Goal: Task Accomplishment & Management: Use online tool/utility

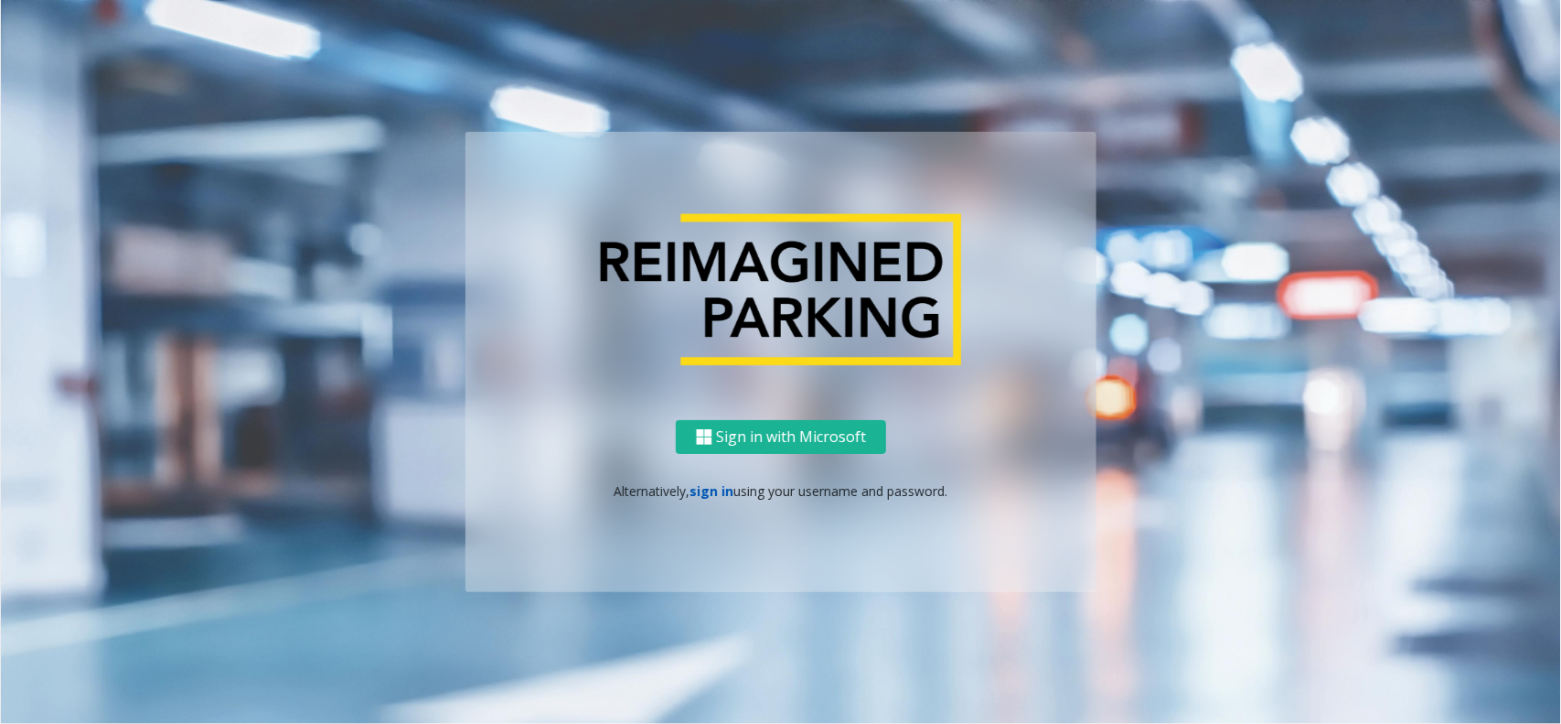
click at [720, 482] on link "sign in" at bounding box center [713, 490] width 44 height 17
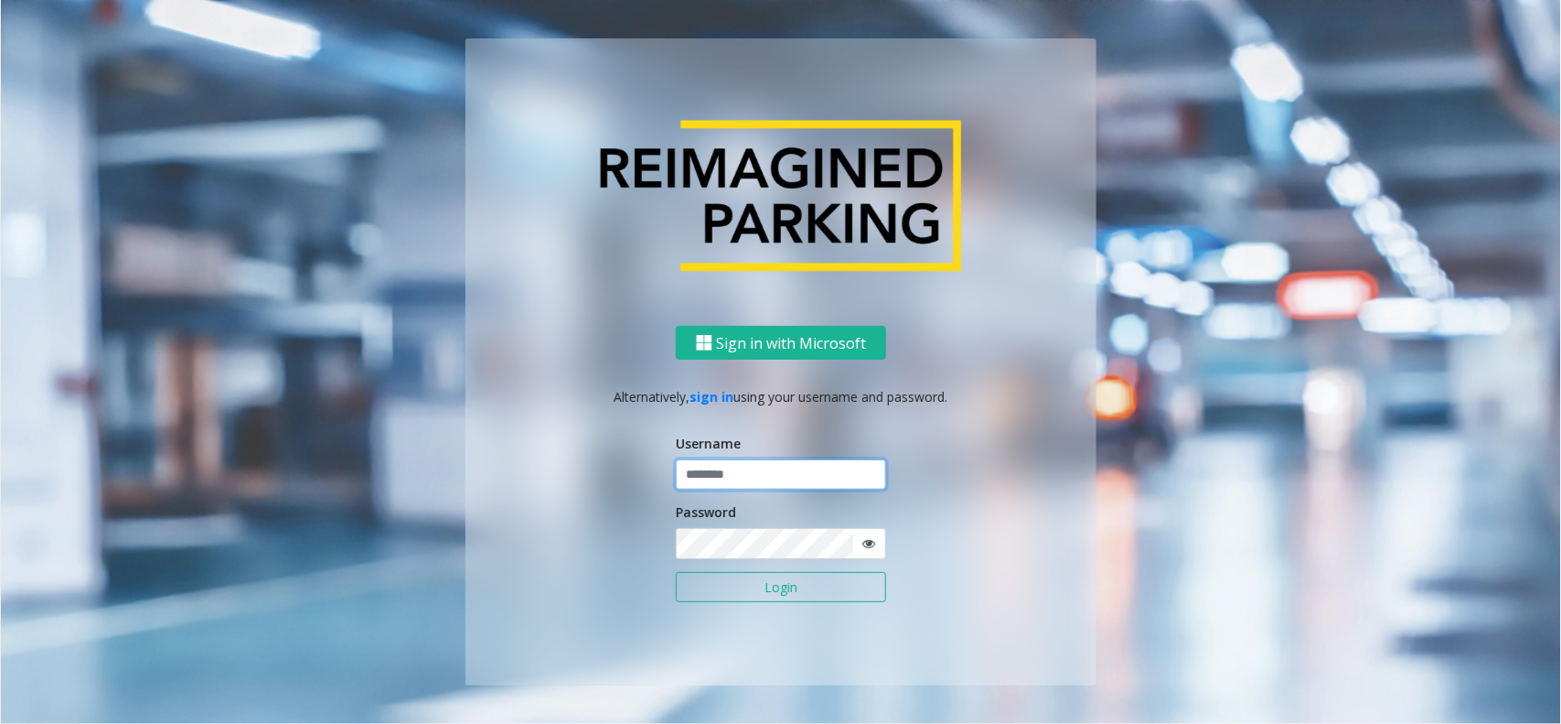
click at [748, 477] on input "text" at bounding box center [781, 474] width 210 height 31
click at [724, 596] on button "Login" at bounding box center [781, 587] width 210 height 31
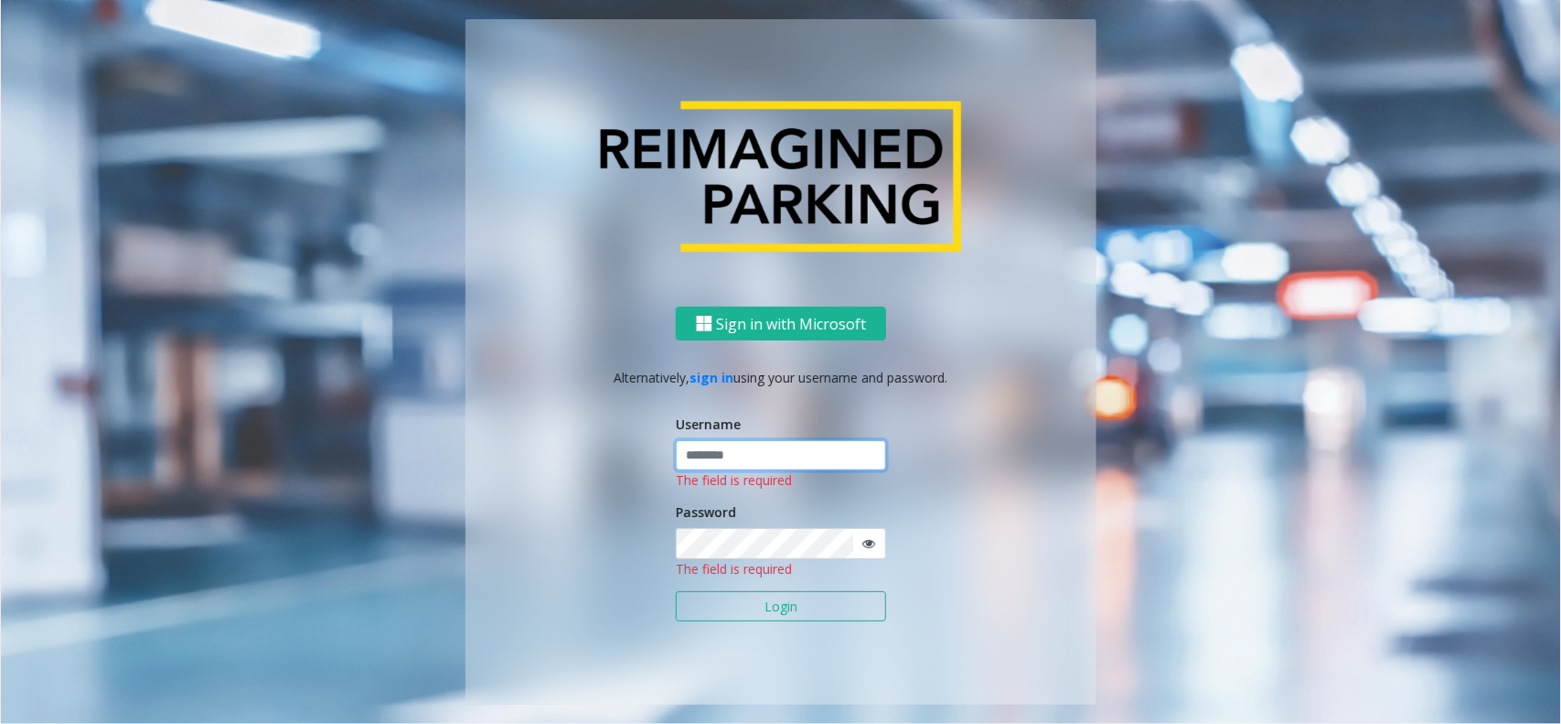
click at [759, 453] on input "text" at bounding box center [781, 455] width 210 height 31
type input "******"
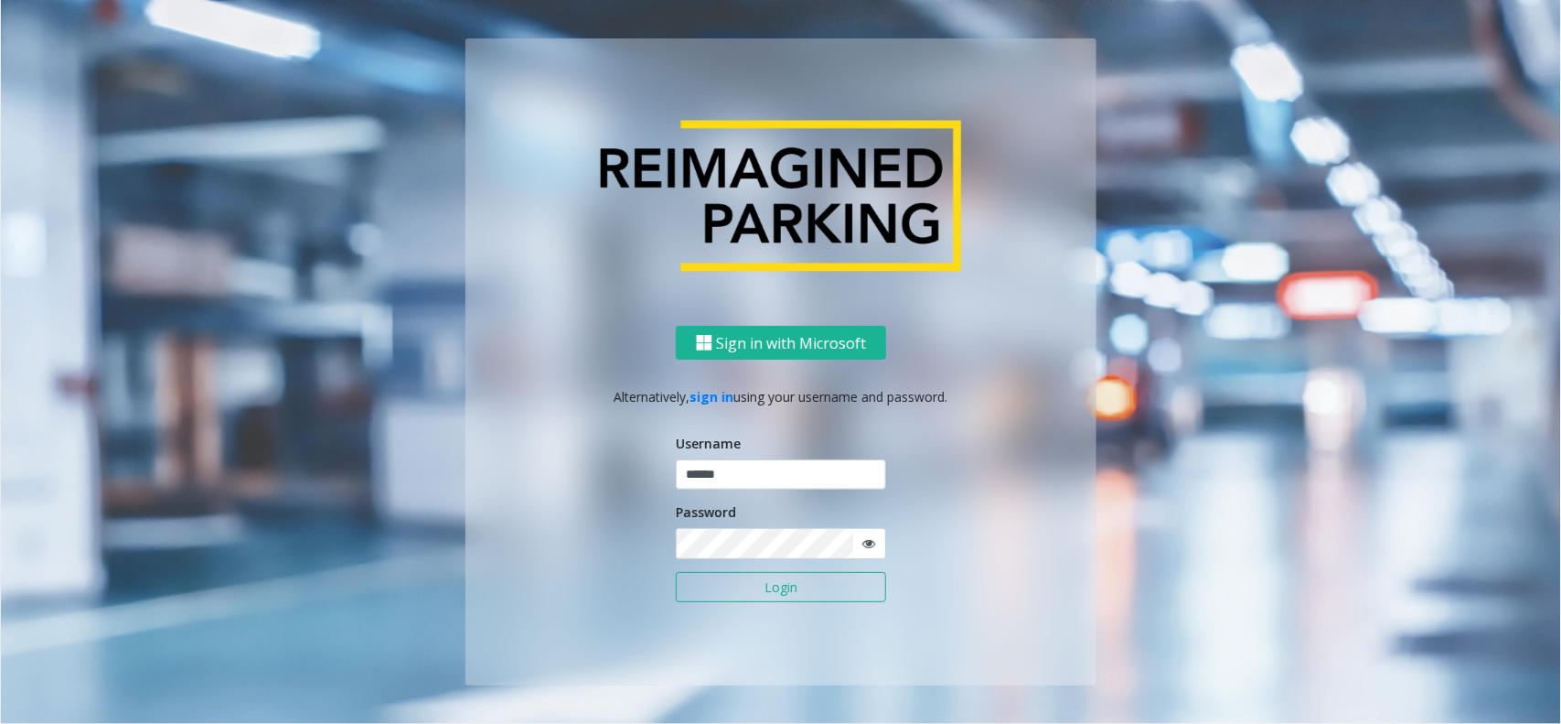
click at [710, 573] on button "Login" at bounding box center [781, 587] width 210 height 31
click at [713, 576] on button "Login" at bounding box center [781, 587] width 210 height 31
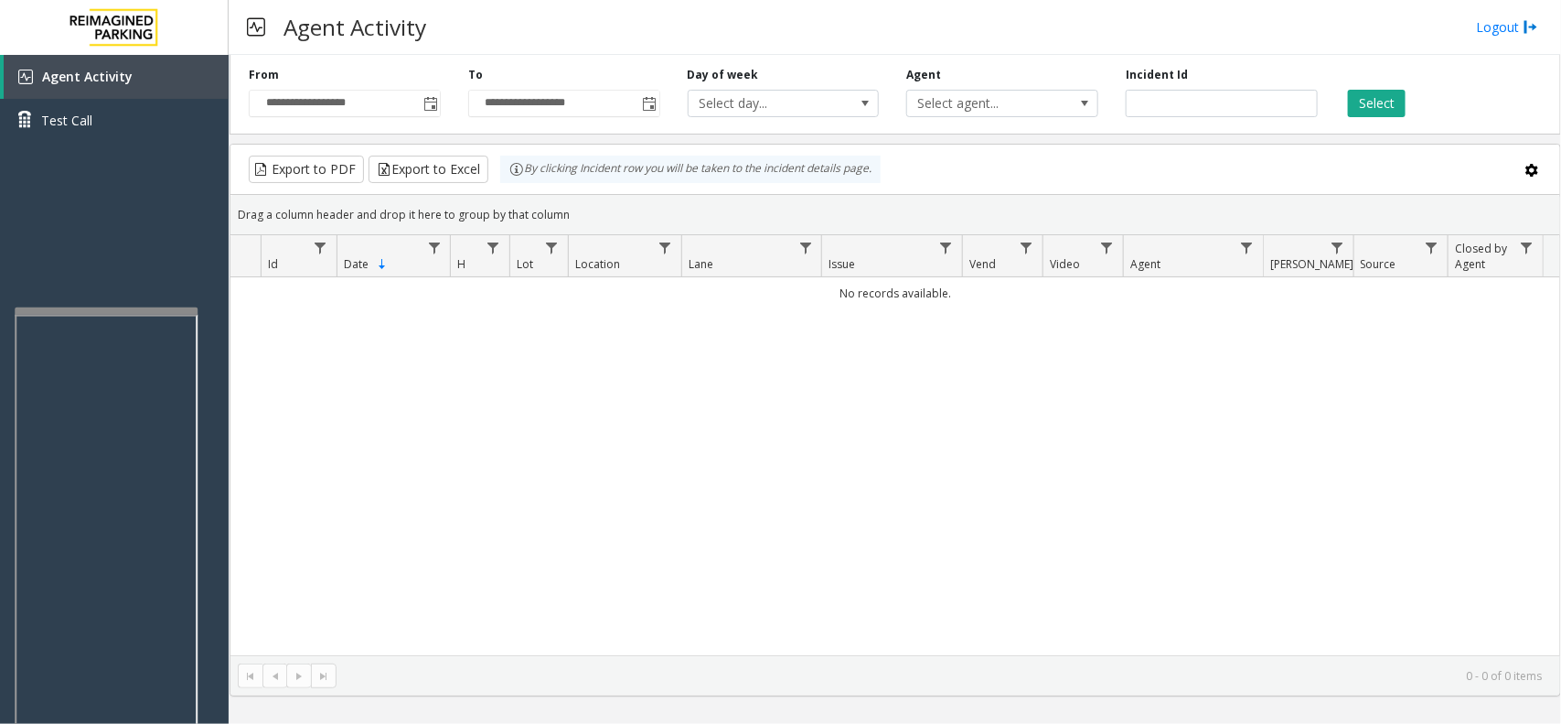
click at [121, 309] on div at bounding box center [106, 310] width 183 height 7
click at [431, 96] on span "Toggle popup" at bounding box center [430, 103] width 20 height 29
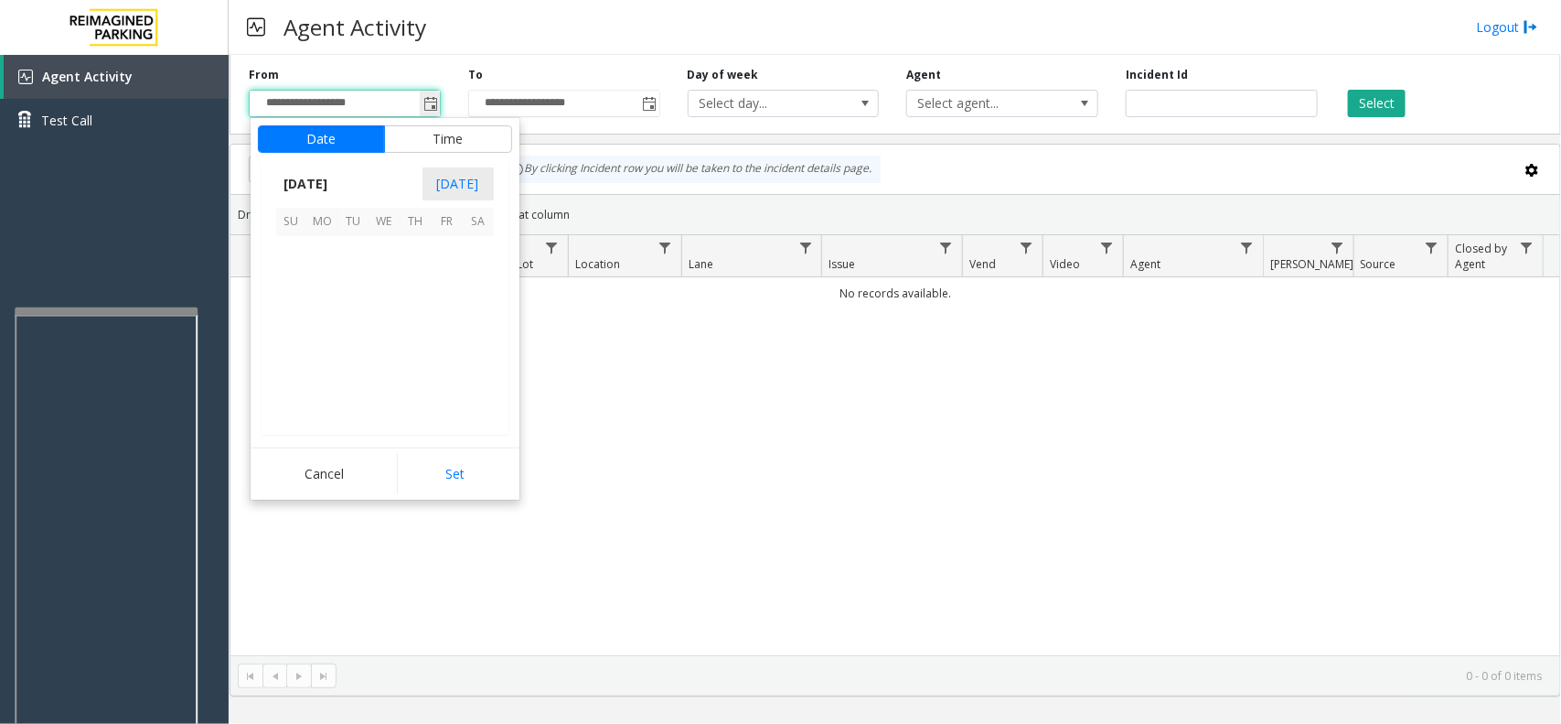
scroll to position [327925, 0]
click at [353, 305] on span "12" at bounding box center [353, 314] width 31 height 31
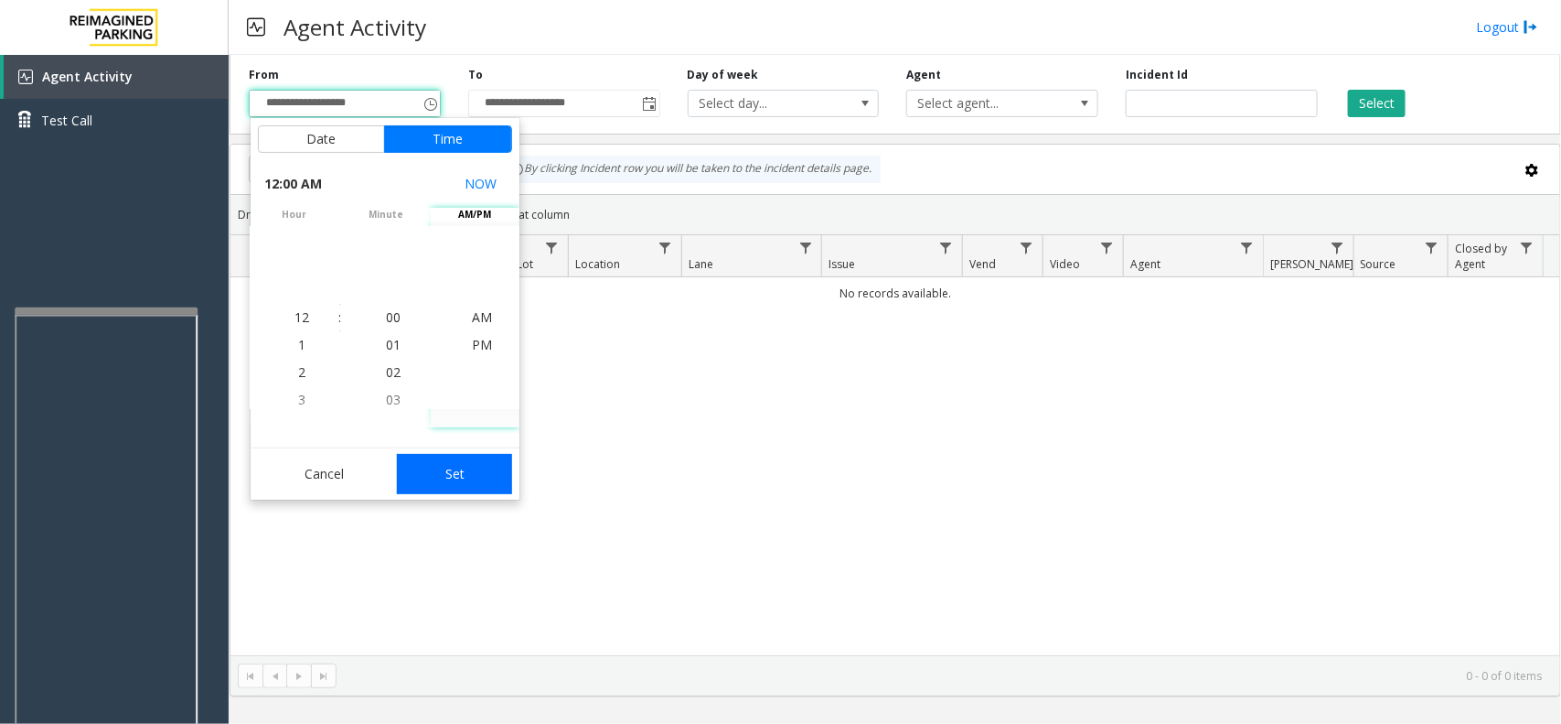
click at [476, 478] on button "Set" at bounding box center [454, 474] width 115 height 40
type input "**********"
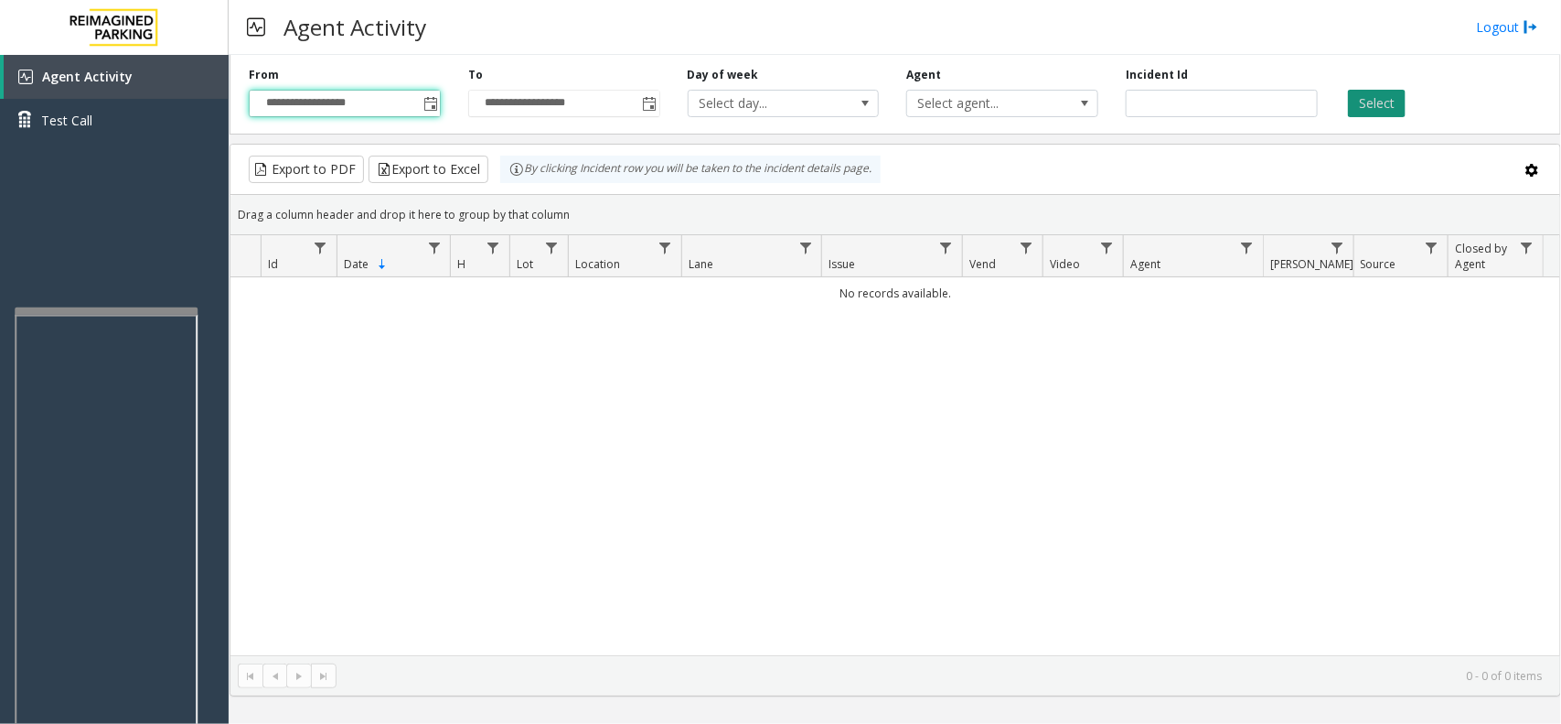
click at [1364, 101] on button "Select" at bounding box center [1377, 103] width 58 height 27
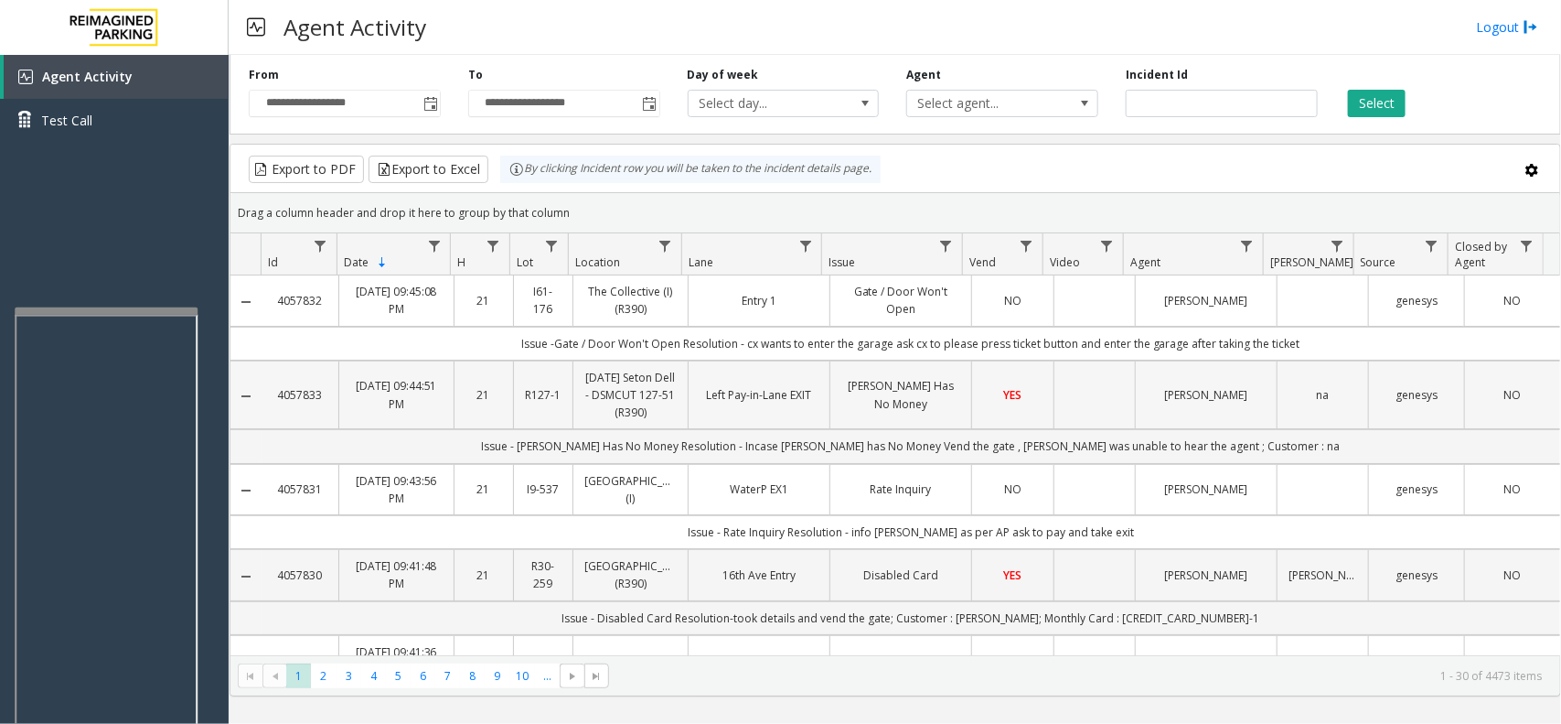
click at [1057, 366] on td "Data table" at bounding box center [1094, 395] width 81 height 70
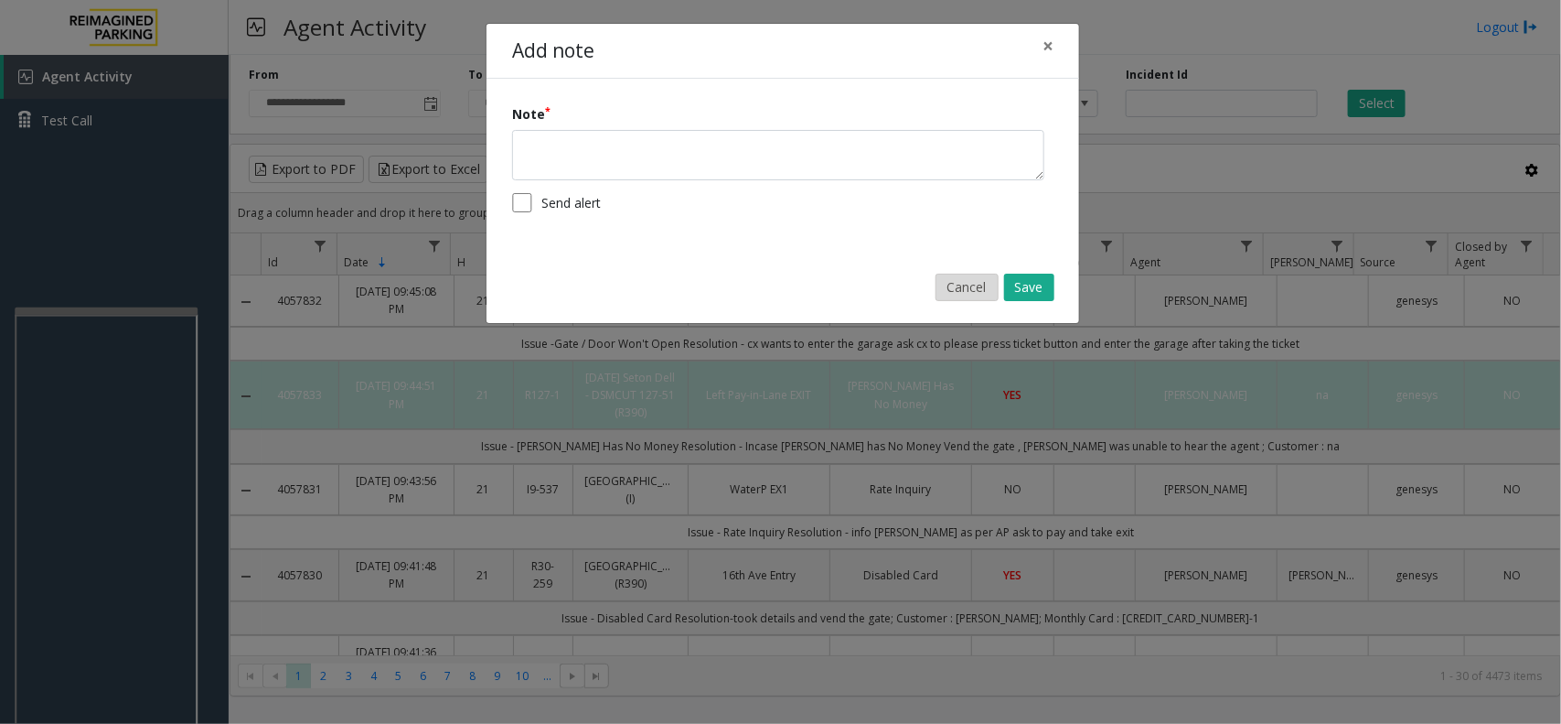
click at [957, 293] on button "Cancel" at bounding box center [967, 286] width 63 height 27
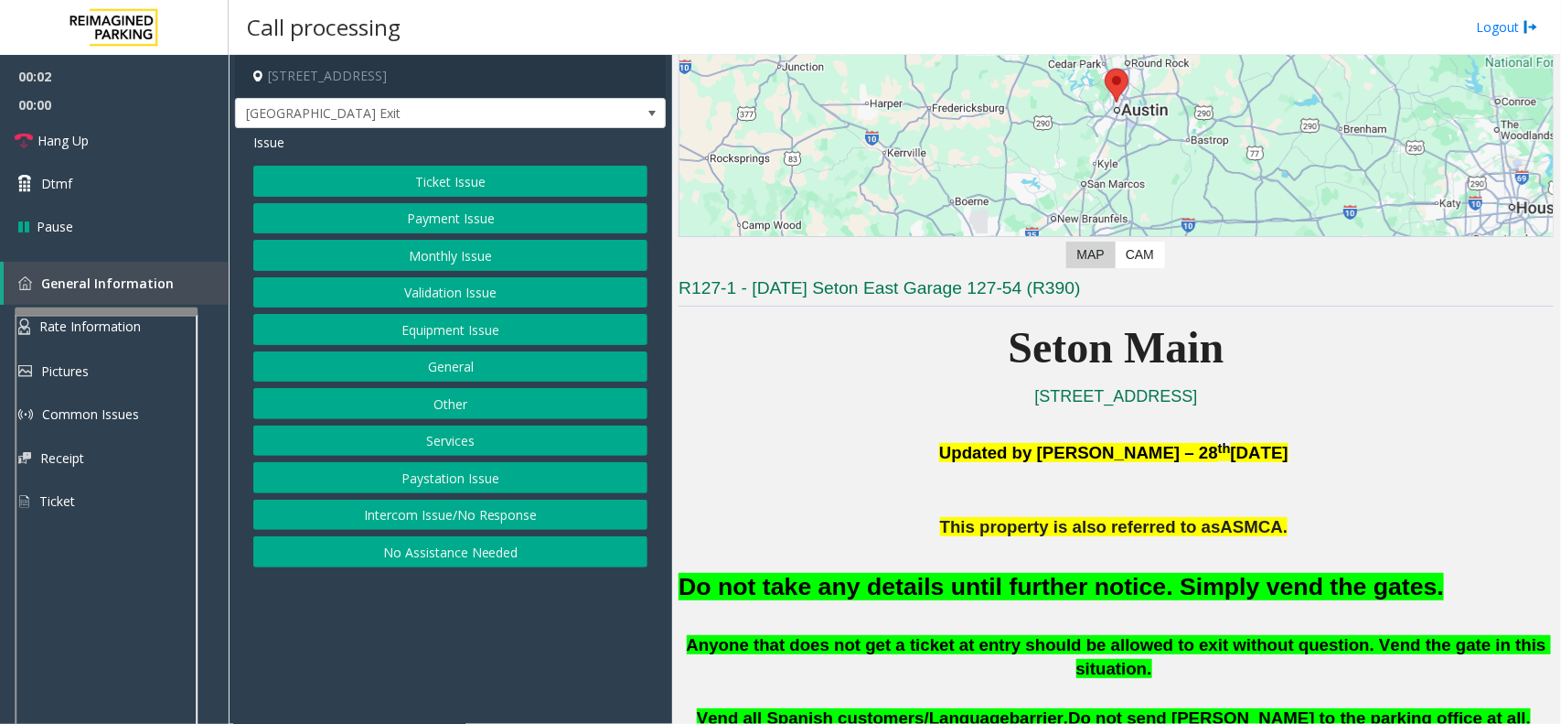
scroll to position [229, 0]
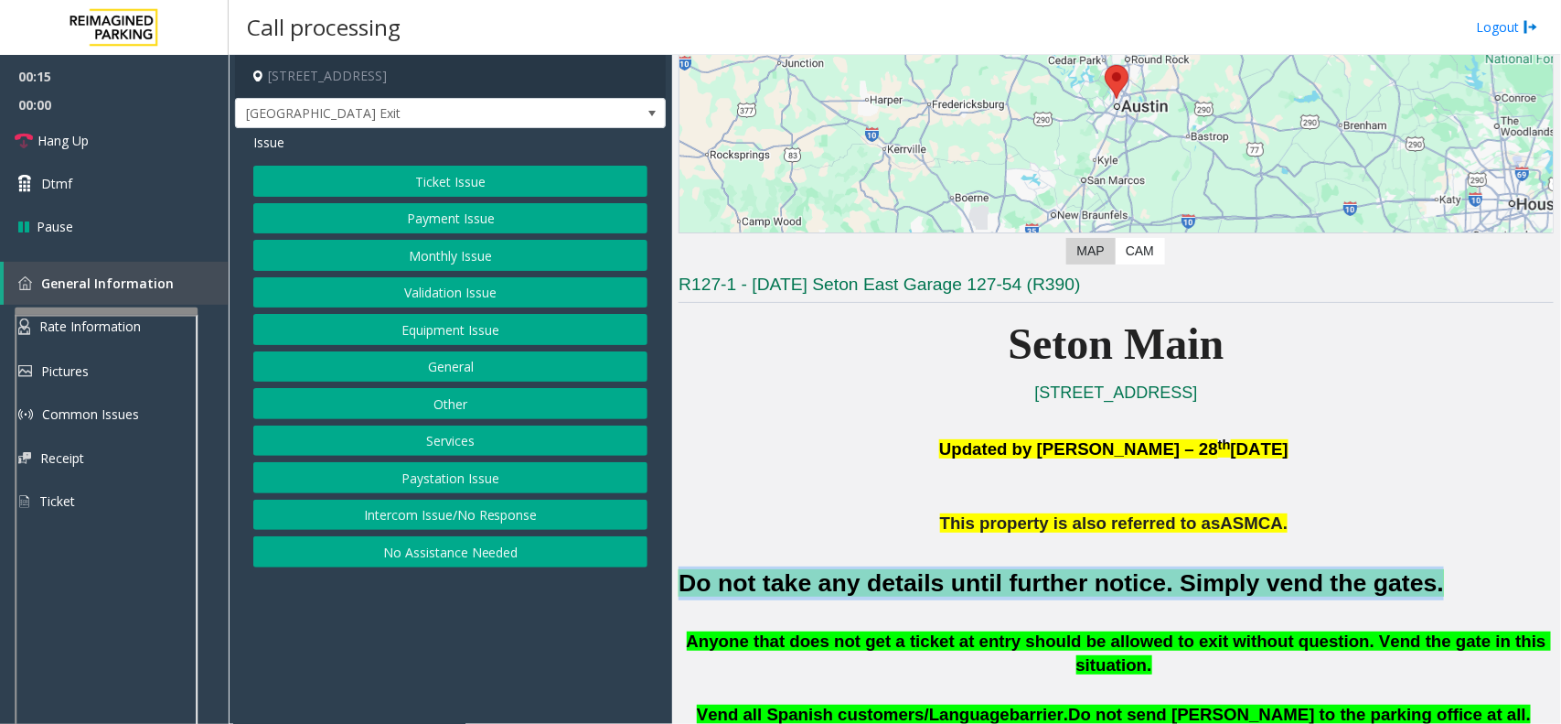
drag, startPoint x: 679, startPoint y: 581, endPoint x: 1351, endPoint y: 578, distance: 672.3
click at [1351, 578] on h2 "Do not take any details until further notice. Simply vend the gates." at bounding box center [1116, 583] width 875 height 34
click at [513, 335] on button "Equipment Issue" at bounding box center [450, 329] width 394 height 31
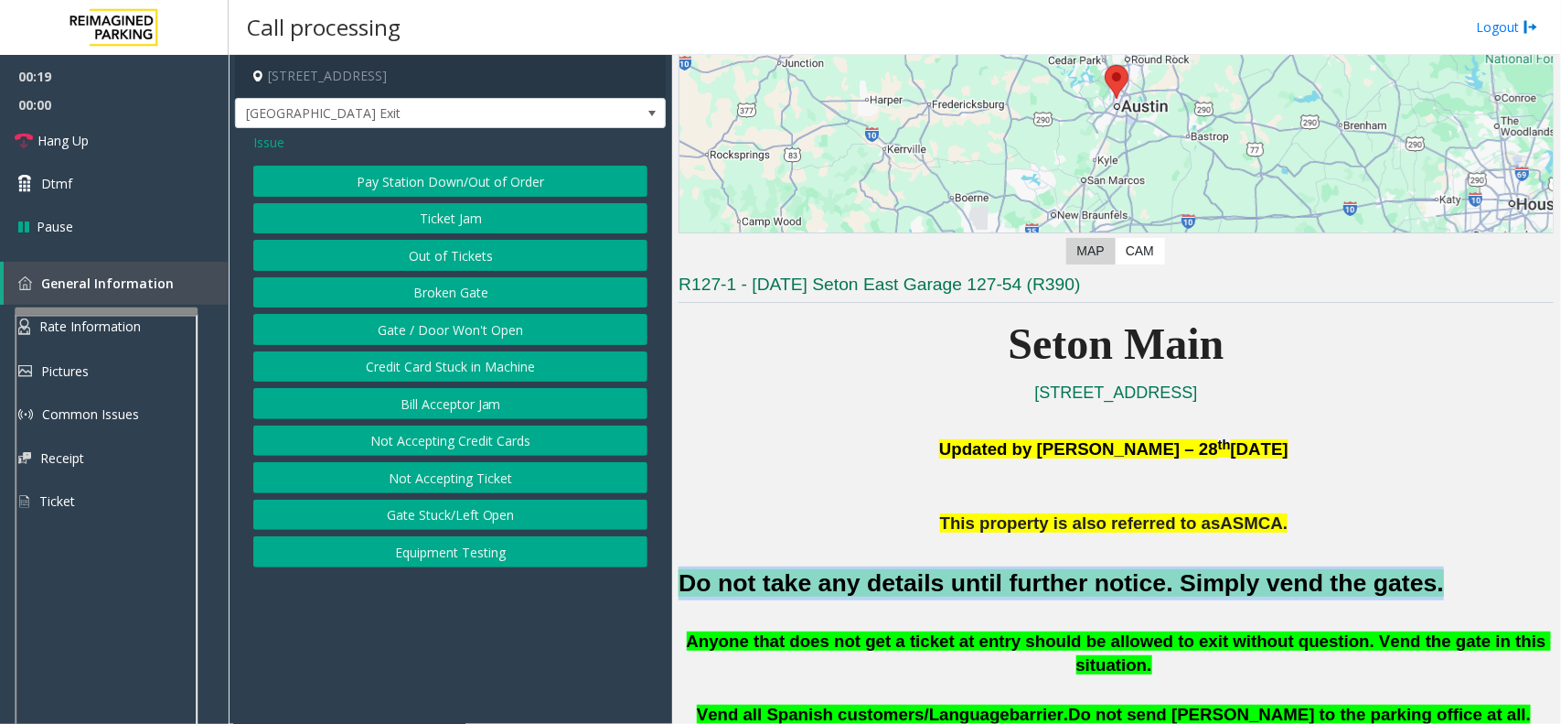
click at [435, 332] on button "Gate / Door Won't Open" at bounding box center [450, 329] width 394 height 31
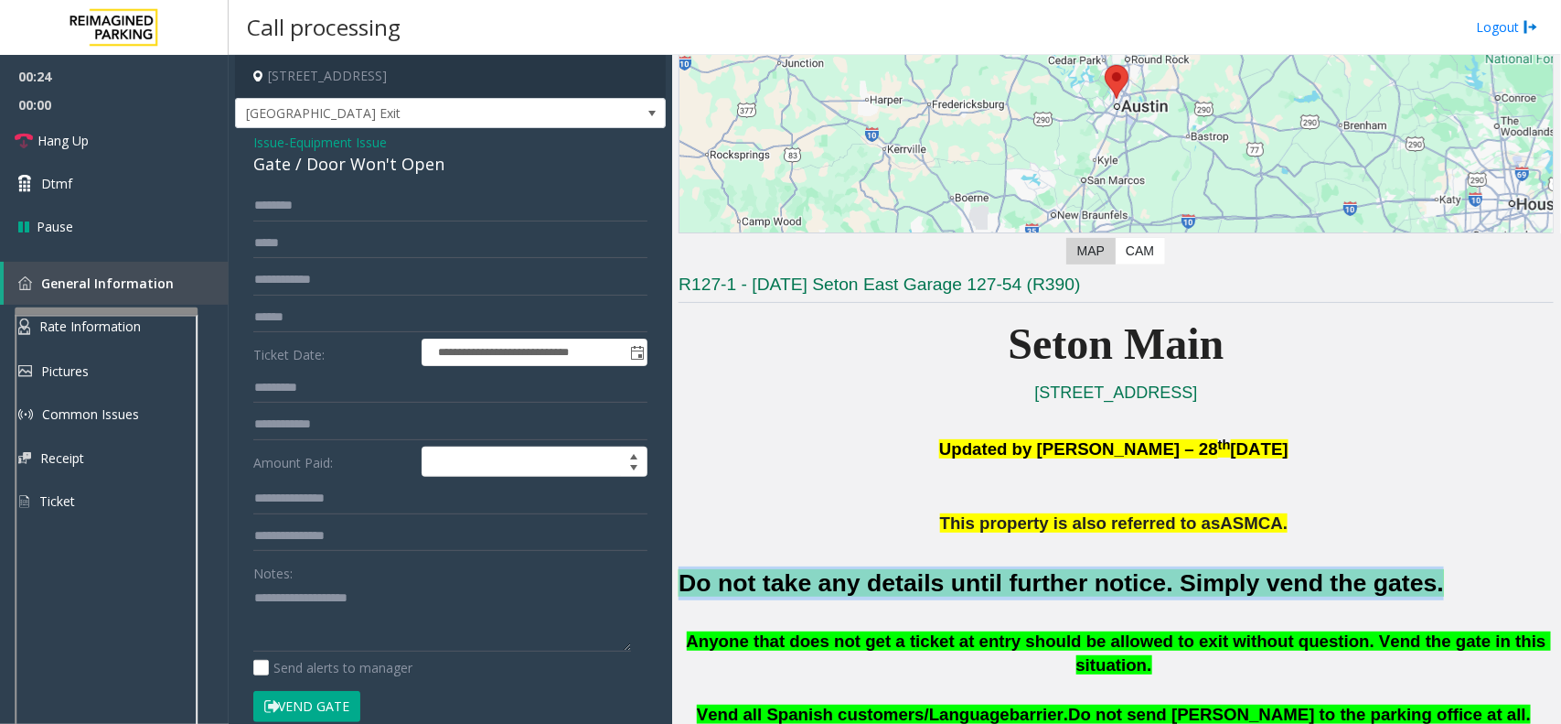
click at [295, 698] on button "Vend Gate" at bounding box center [306, 706] width 107 height 31
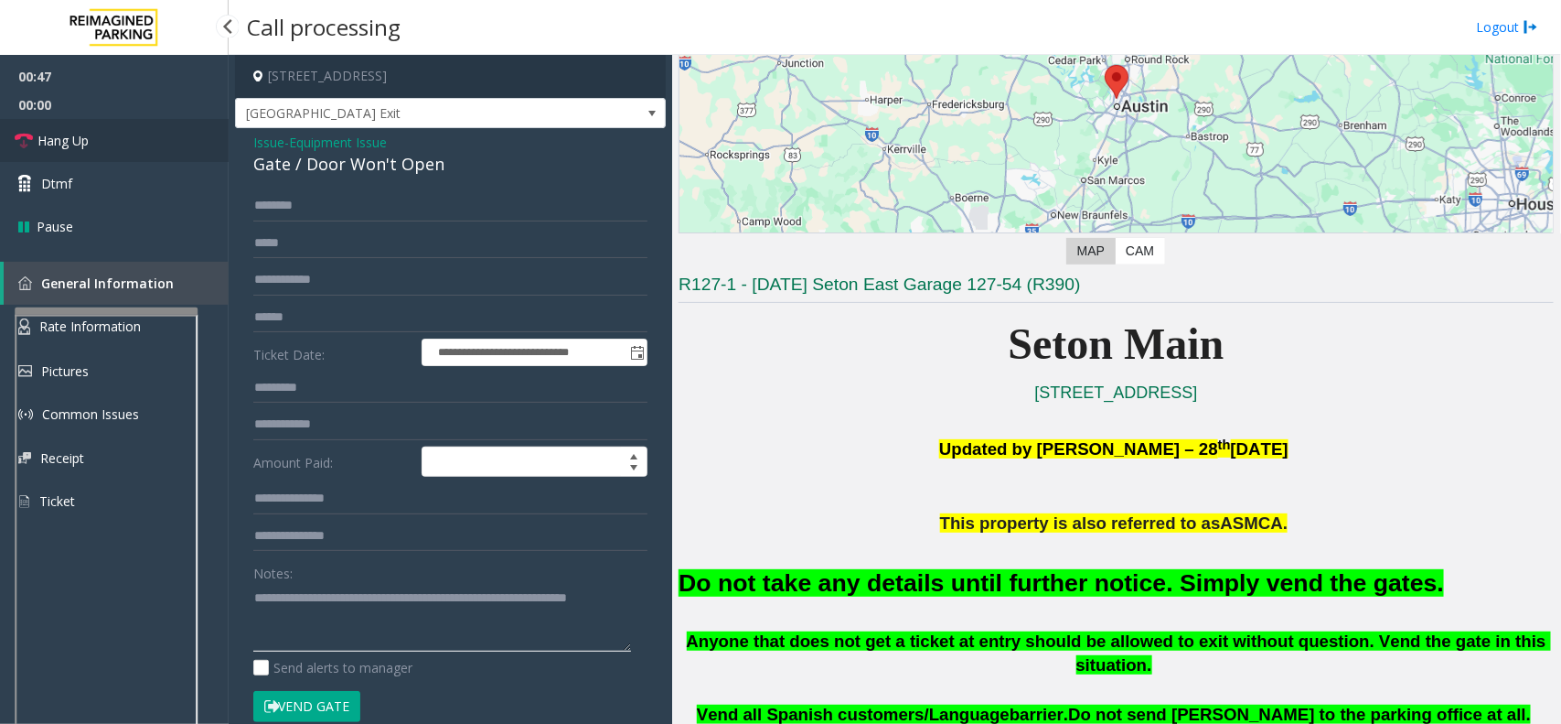
type textarea "**********"
click at [66, 135] on span "Hang Up" at bounding box center [63, 140] width 51 height 19
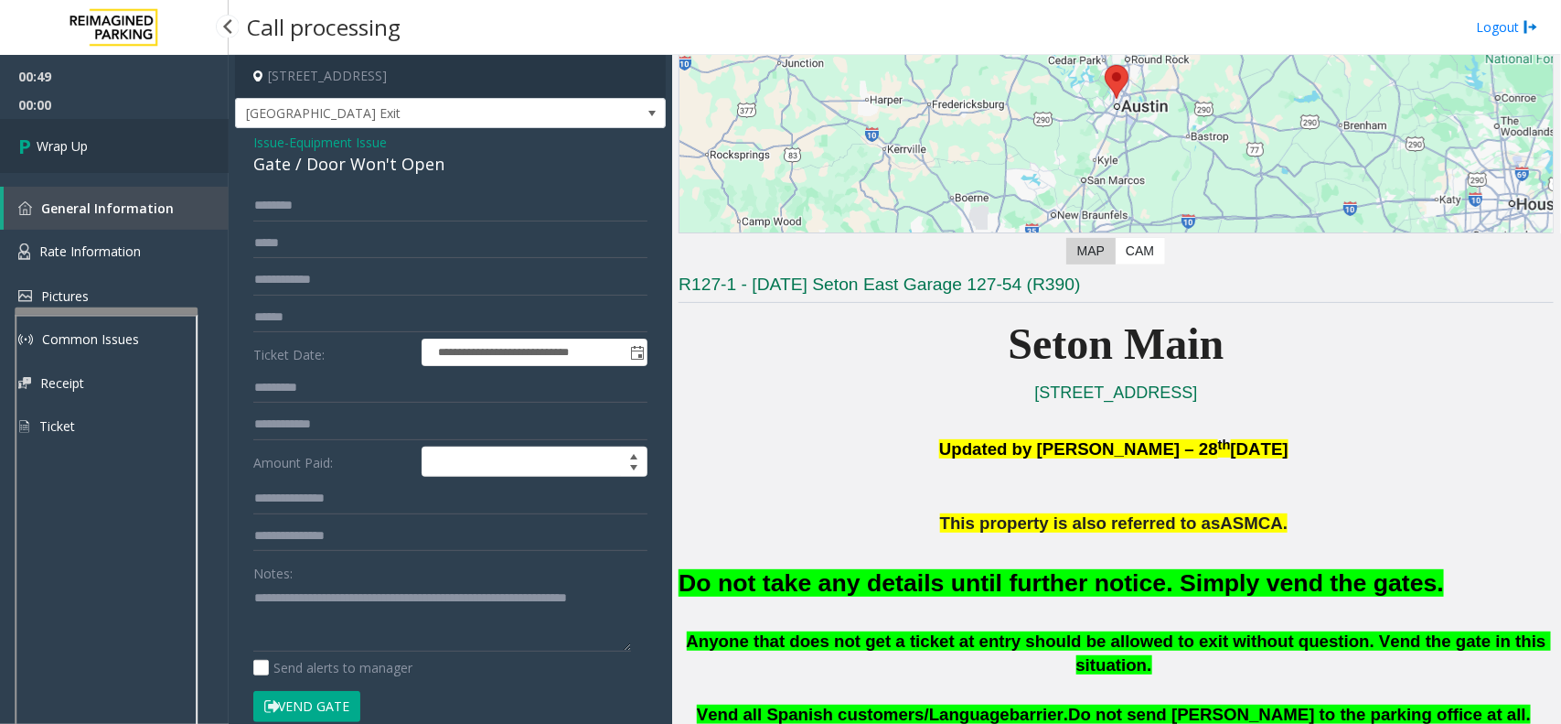
click at [90, 143] on link "Wrap Up" at bounding box center [114, 146] width 229 height 54
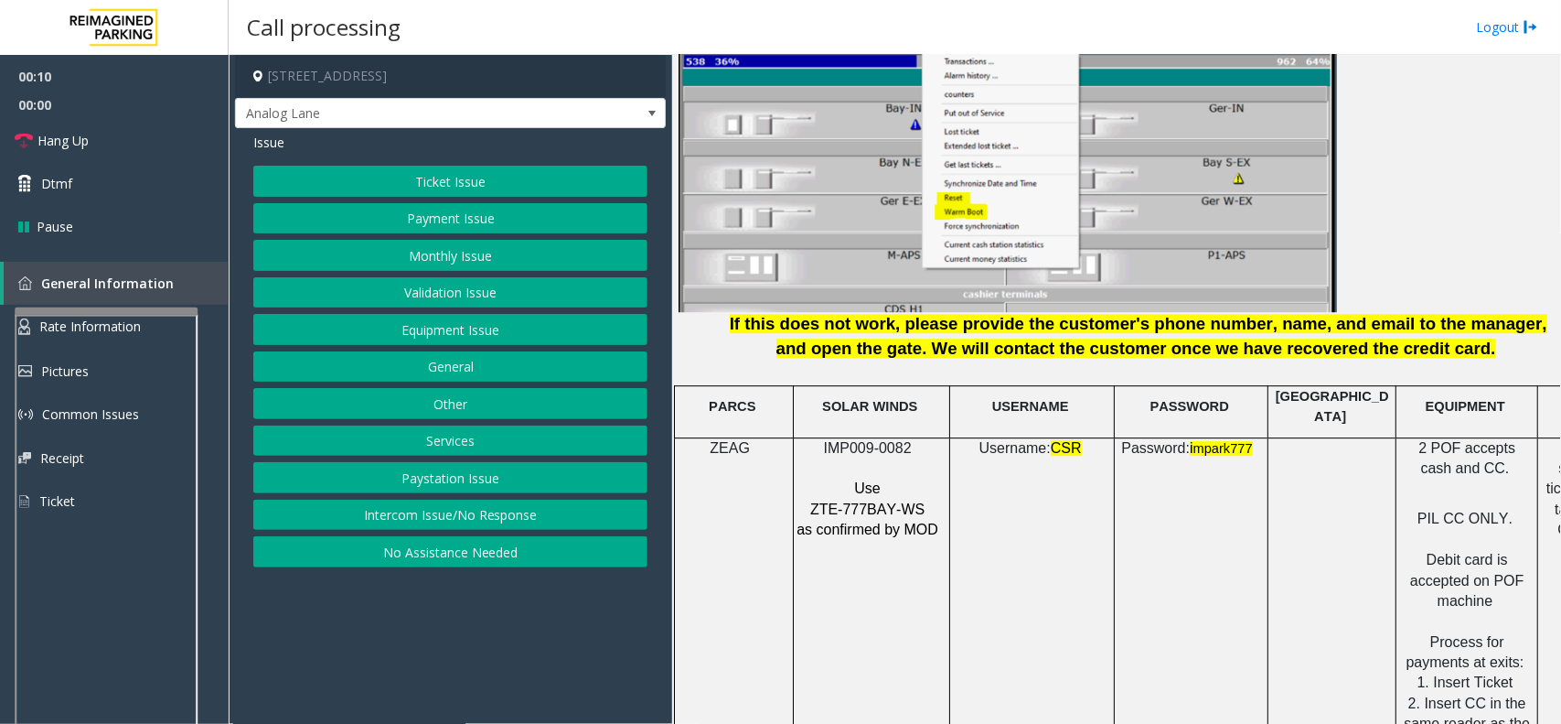
scroll to position [2287, 0]
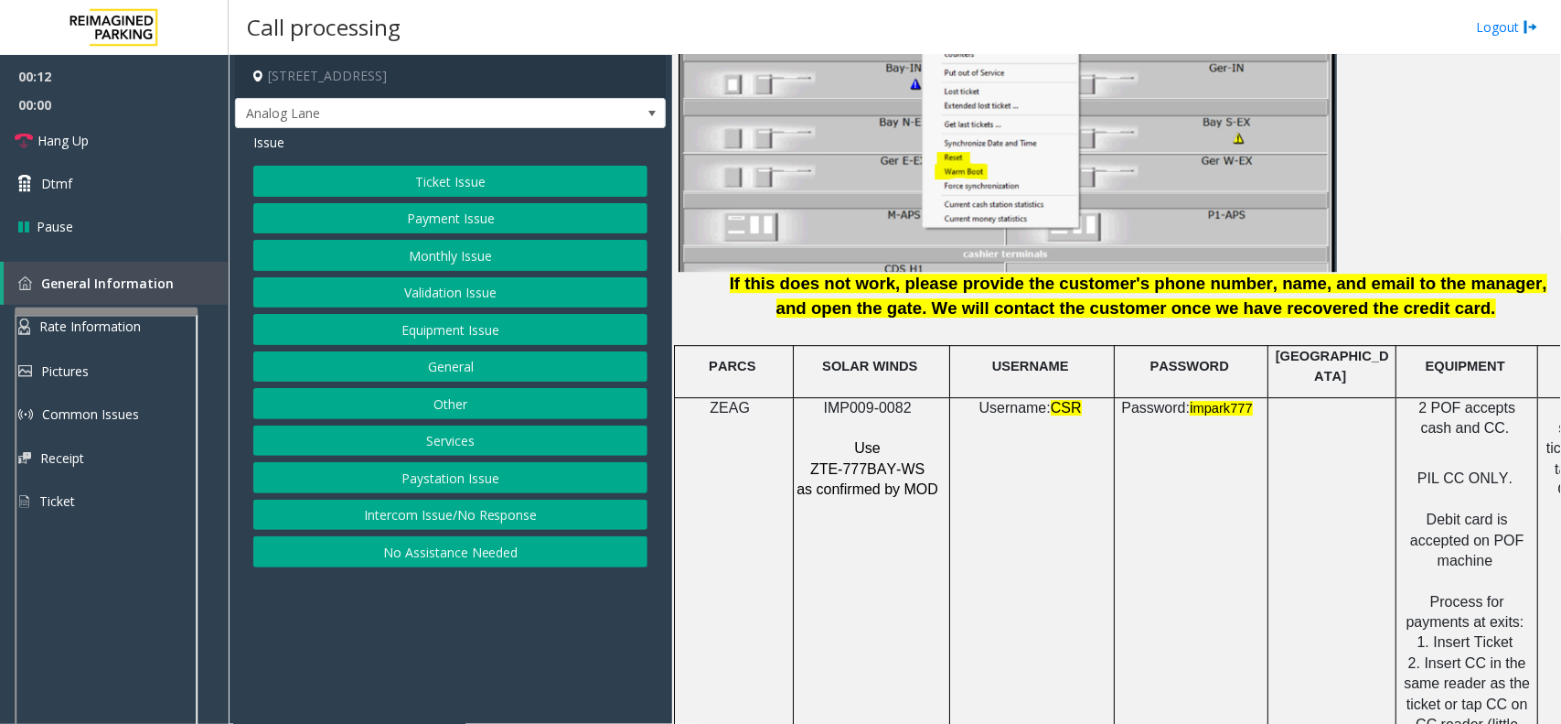
click at [883, 400] on span "IMP009-0082" at bounding box center [868, 408] width 88 height 16
click at [884, 400] on span "IMP009-0082" at bounding box center [868, 408] width 88 height 16
click at [504, 513] on button "Intercom Issue/No Response" at bounding box center [450, 514] width 394 height 31
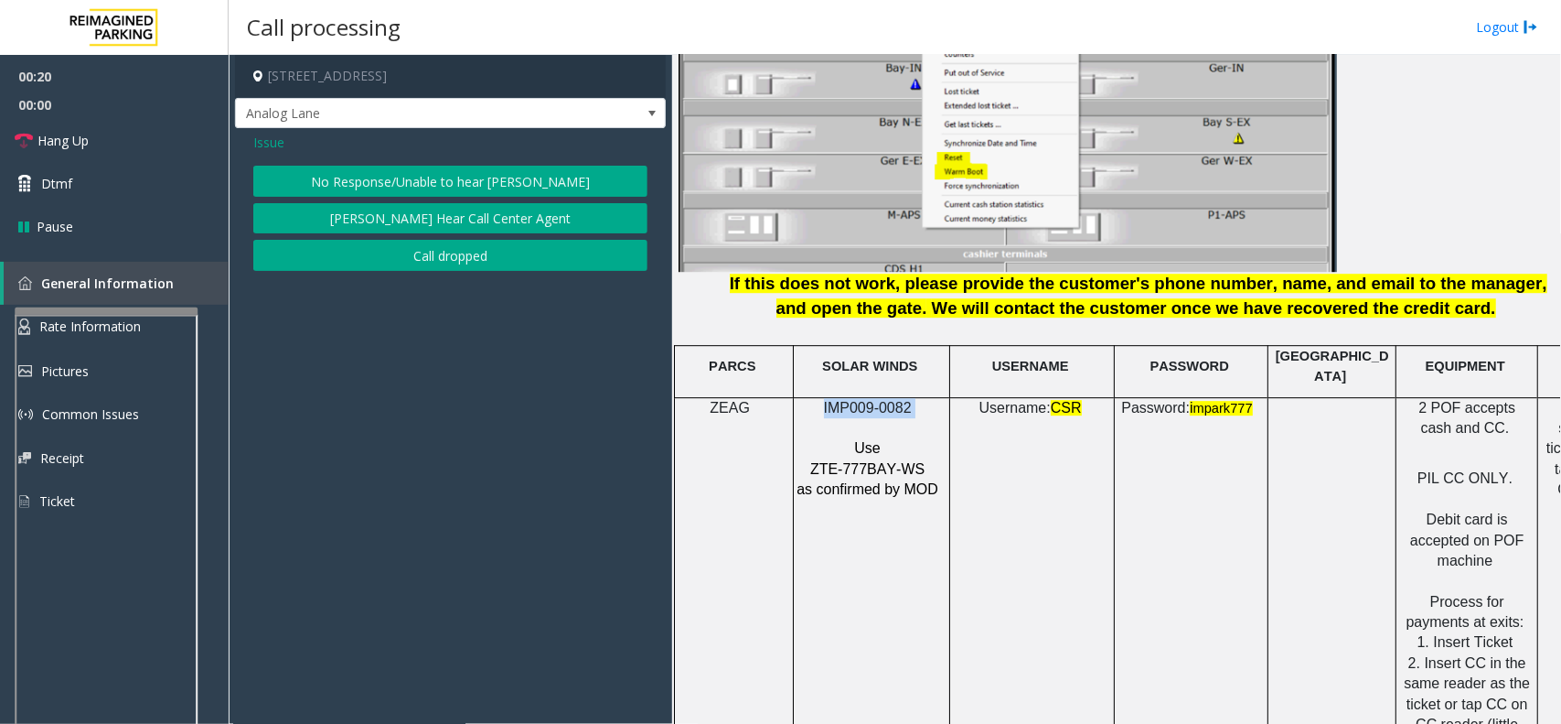
click at [477, 180] on button "No Response/Unable to hear [PERSON_NAME]" at bounding box center [450, 181] width 394 height 31
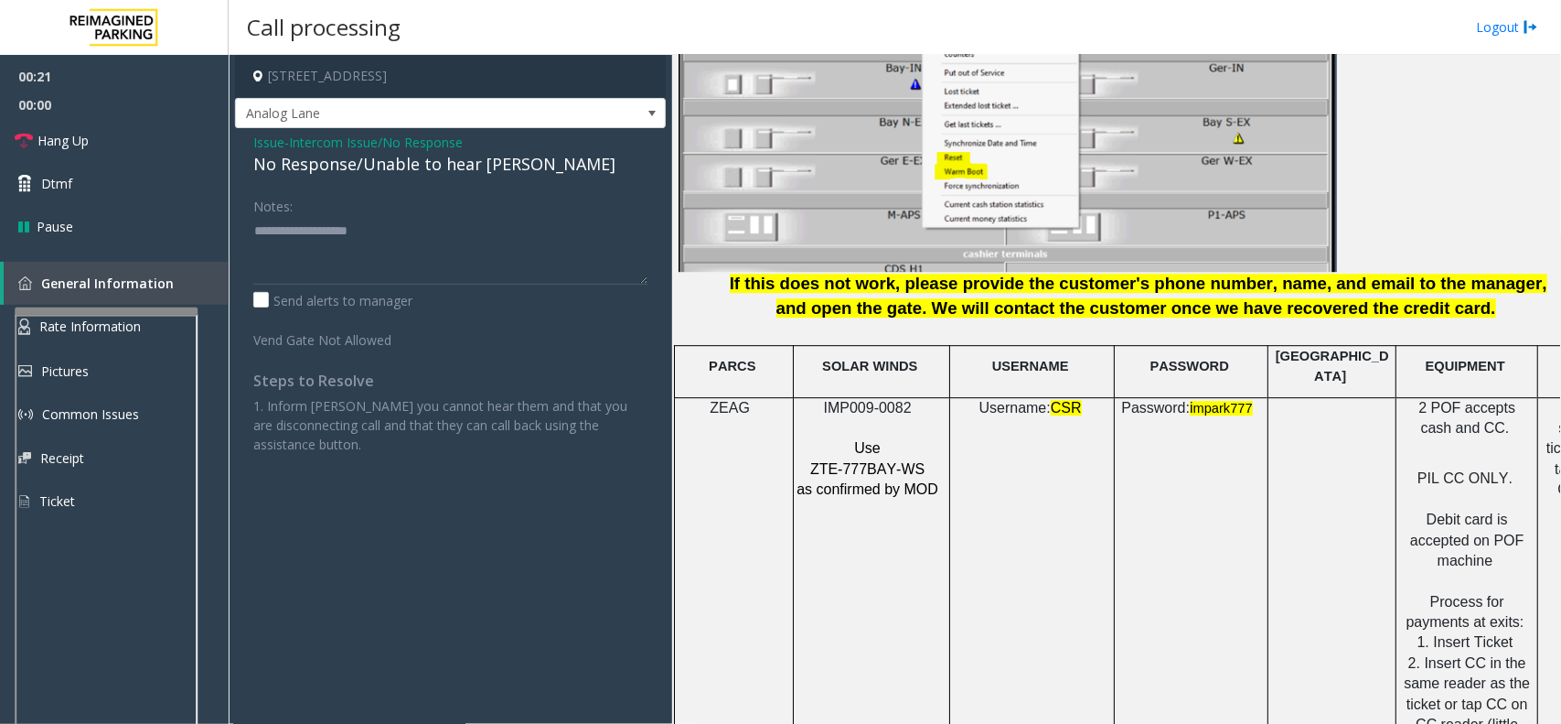
click at [409, 165] on div "No Response/Unable to hear [PERSON_NAME]" at bounding box center [450, 164] width 394 height 25
type textarea "**********"
click at [167, 143] on link "Hang Up" at bounding box center [114, 140] width 229 height 43
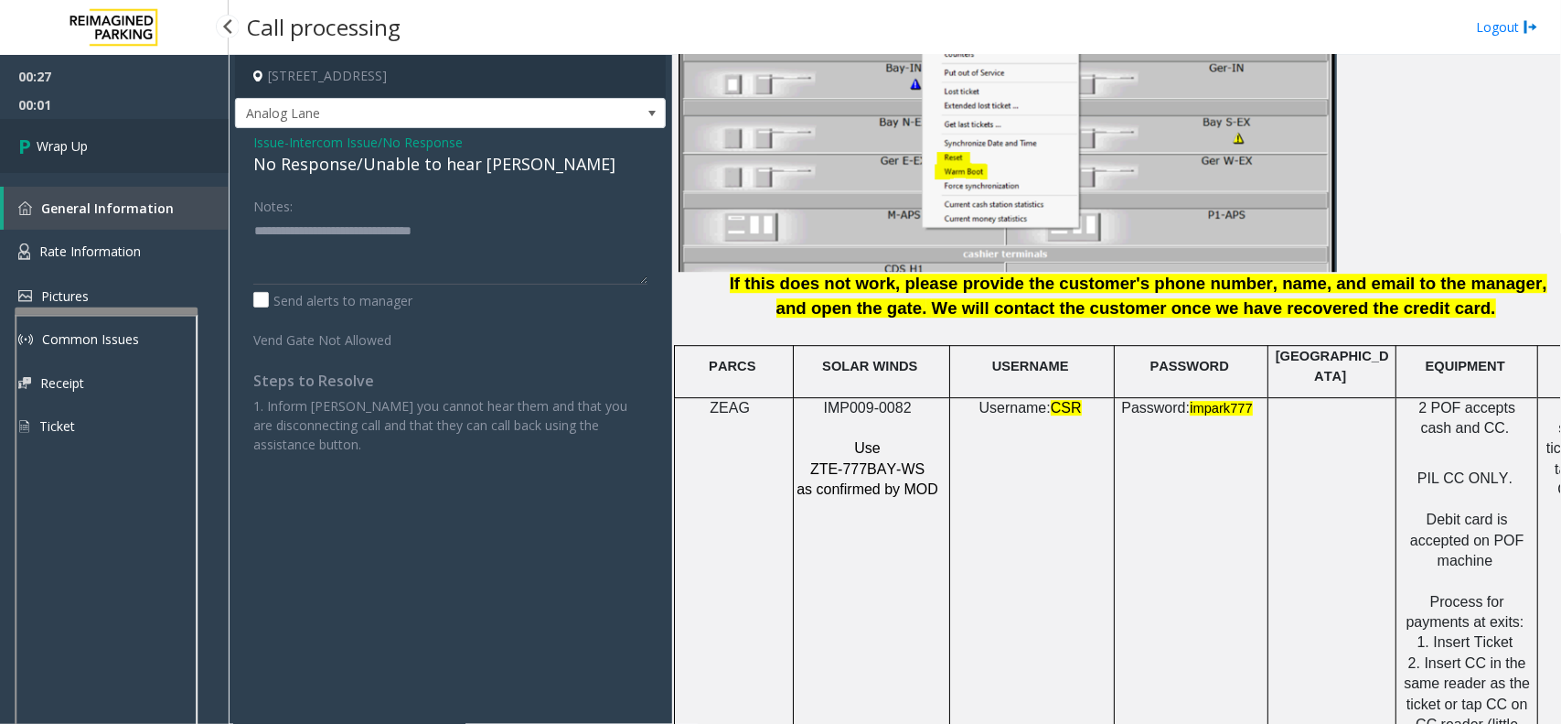
click at [166, 154] on link "Wrap Up" at bounding box center [114, 146] width 229 height 54
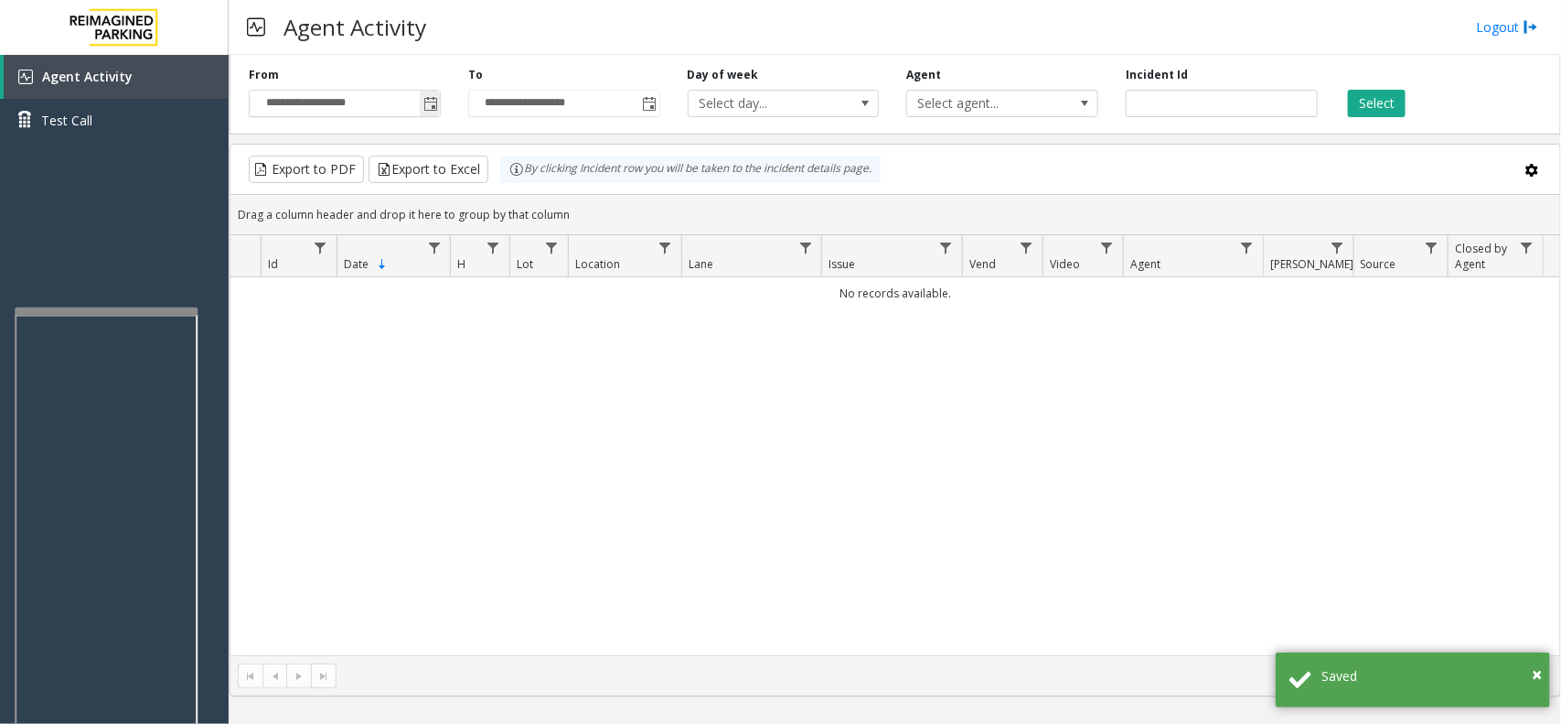
click at [425, 111] on span "Toggle popup" at bounding box center [431, 104] width 15 height 15
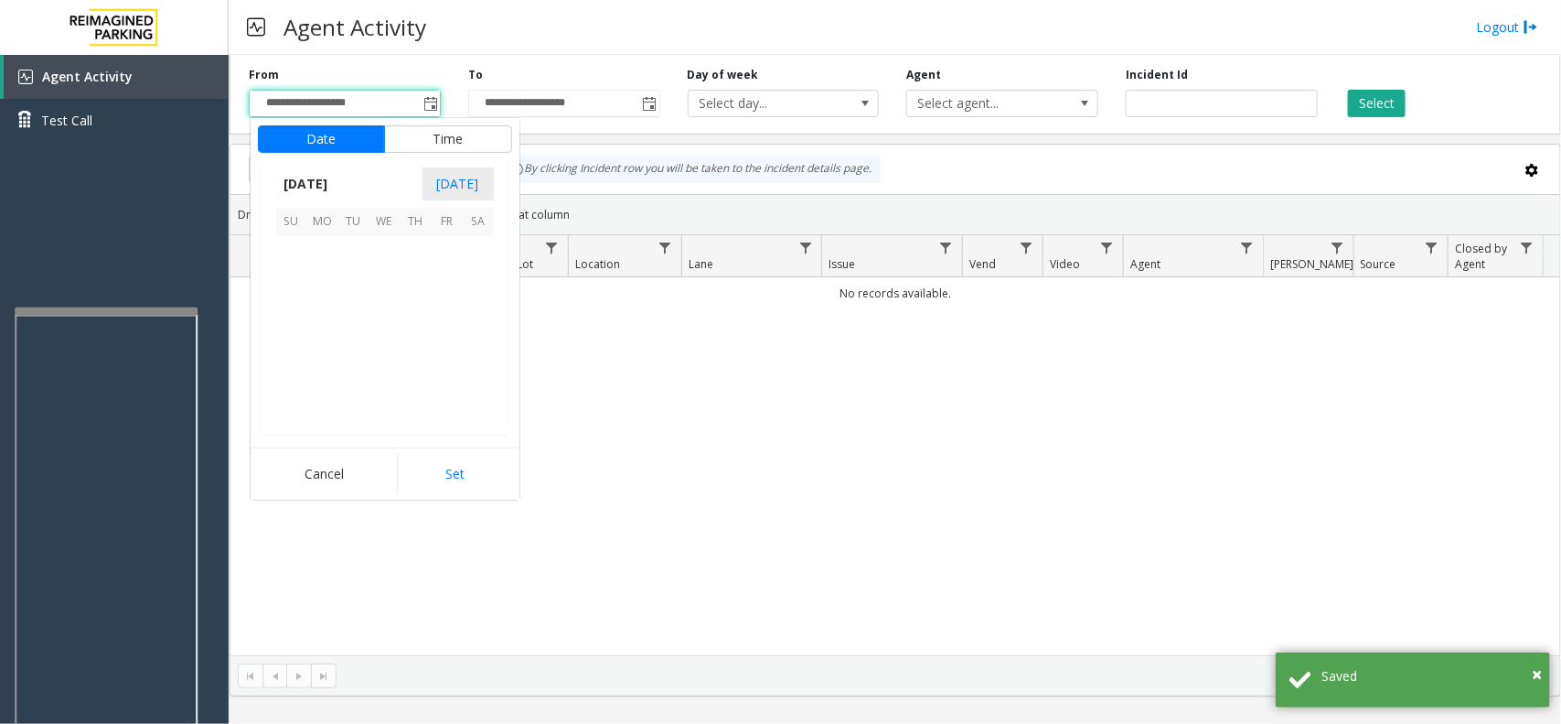
scroll to position [327925, 0]
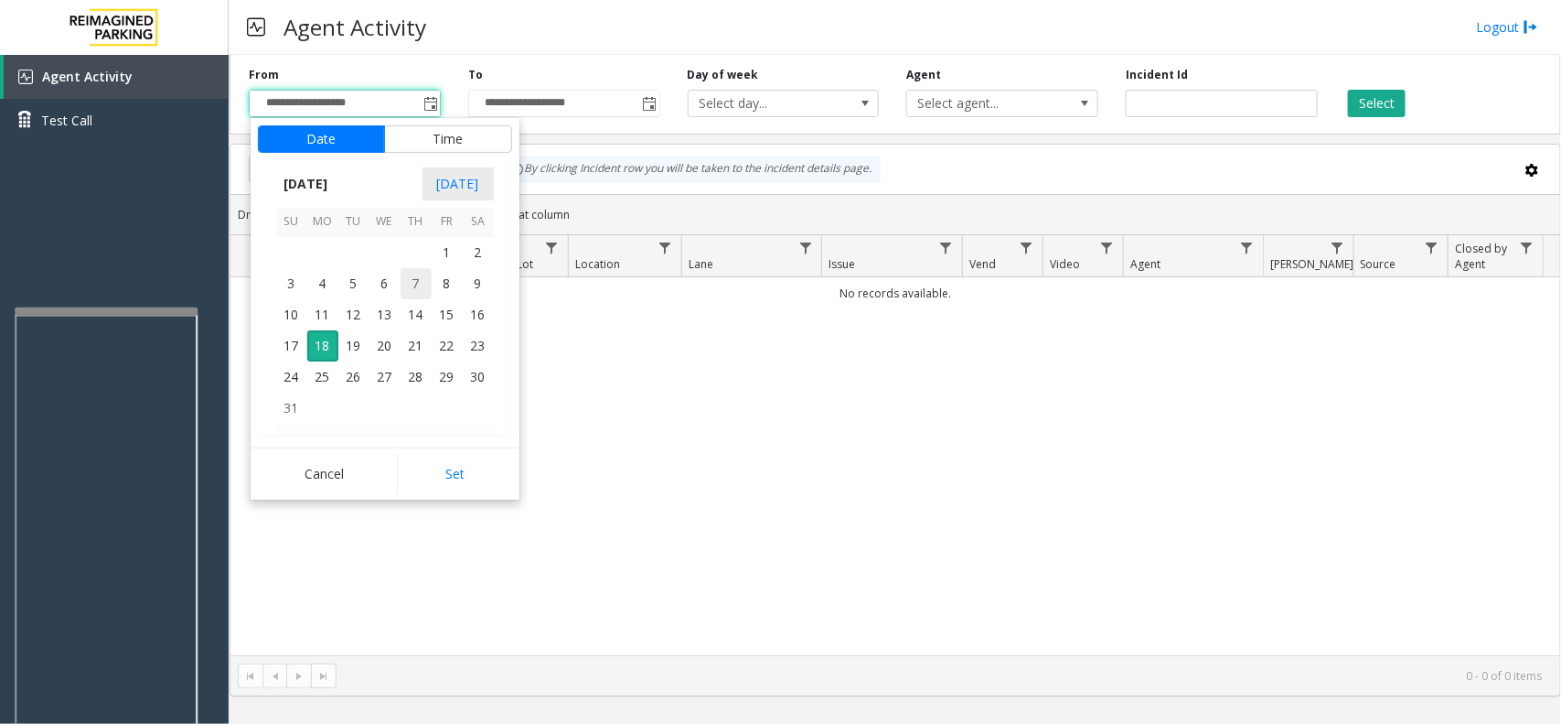
click at [423, 290] on span "7" at bounding box center [416, 283] width 31 height 31
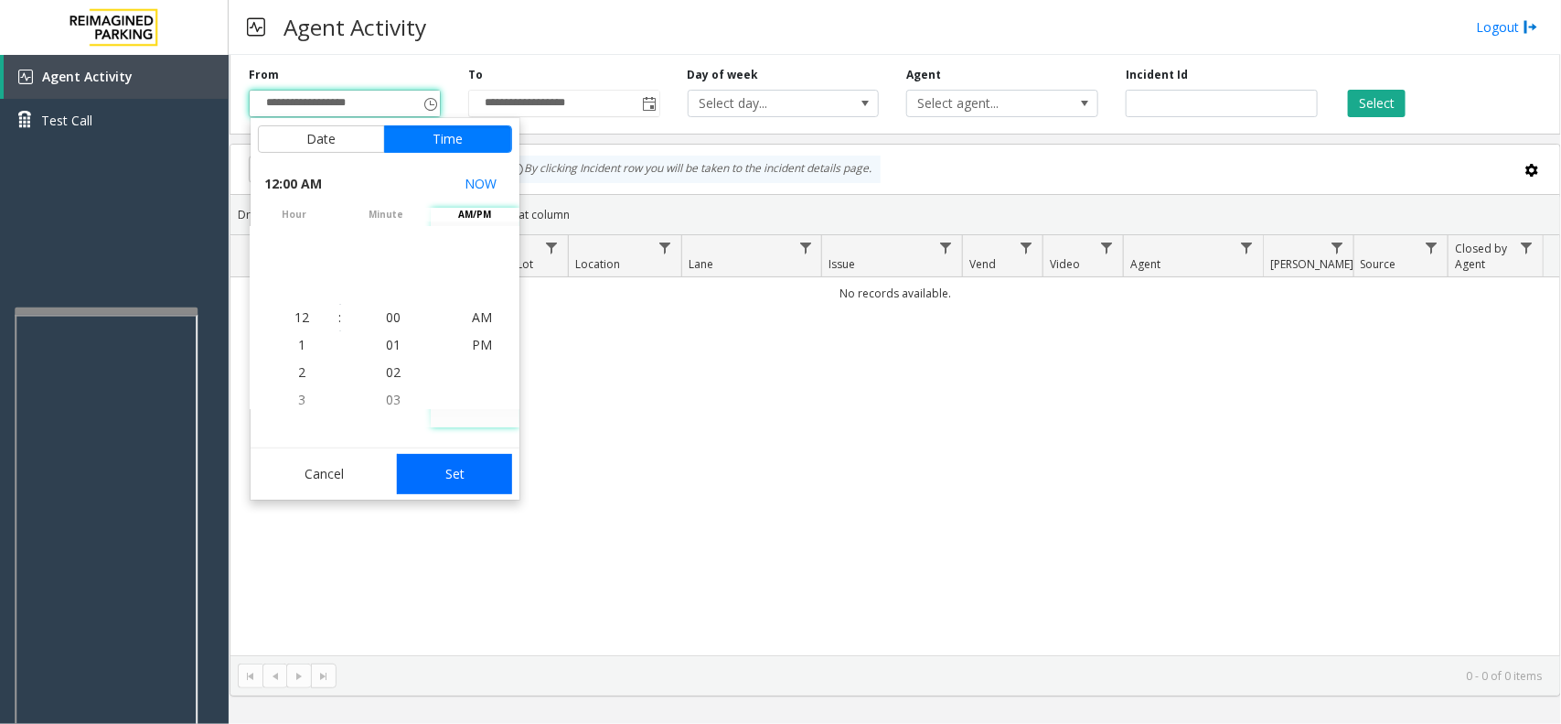
click at [471, 477] on button "Set" at bounding box center [454, 474] width 115 height 40
type input "**********"
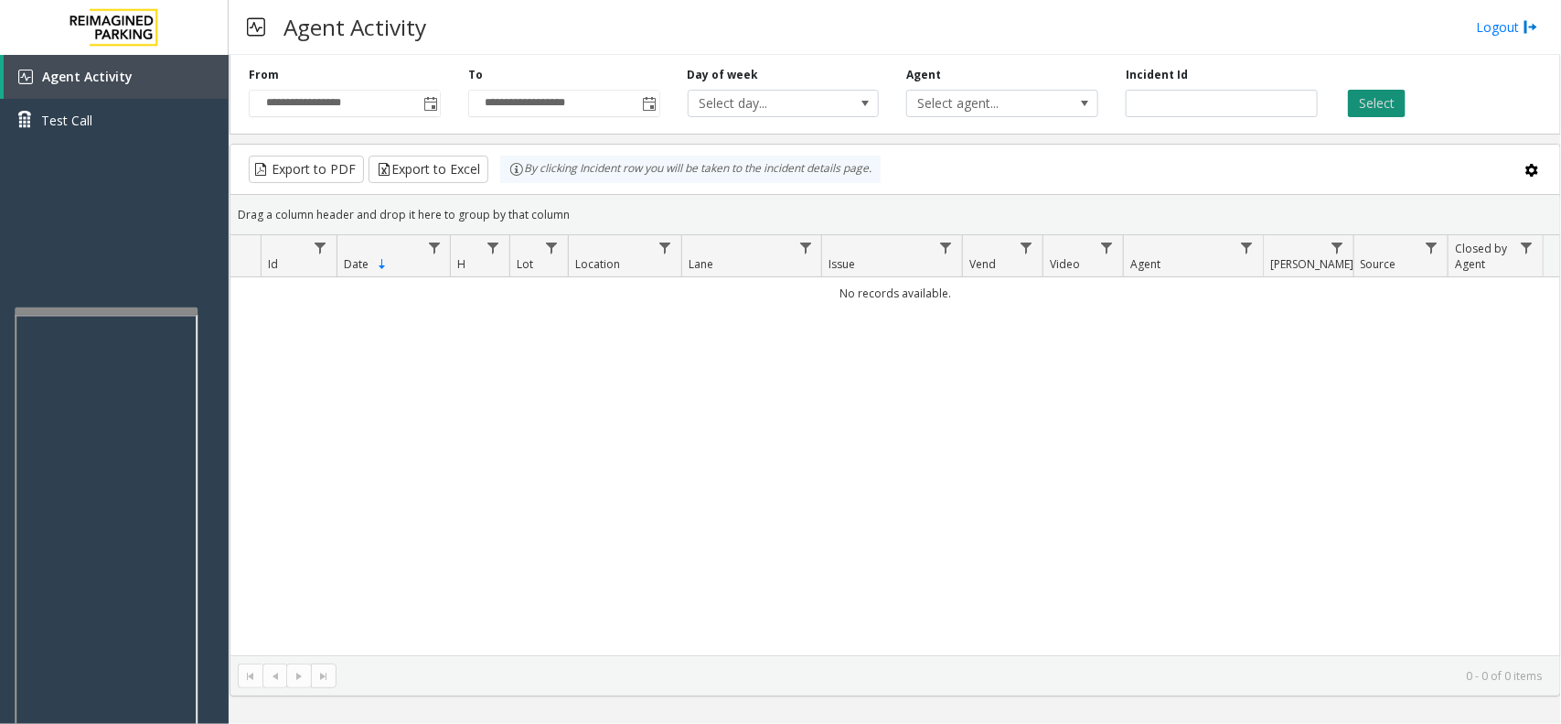
click at [1389, 102] on button "Select" at bounding box center [1377, 103] width 58 height 27
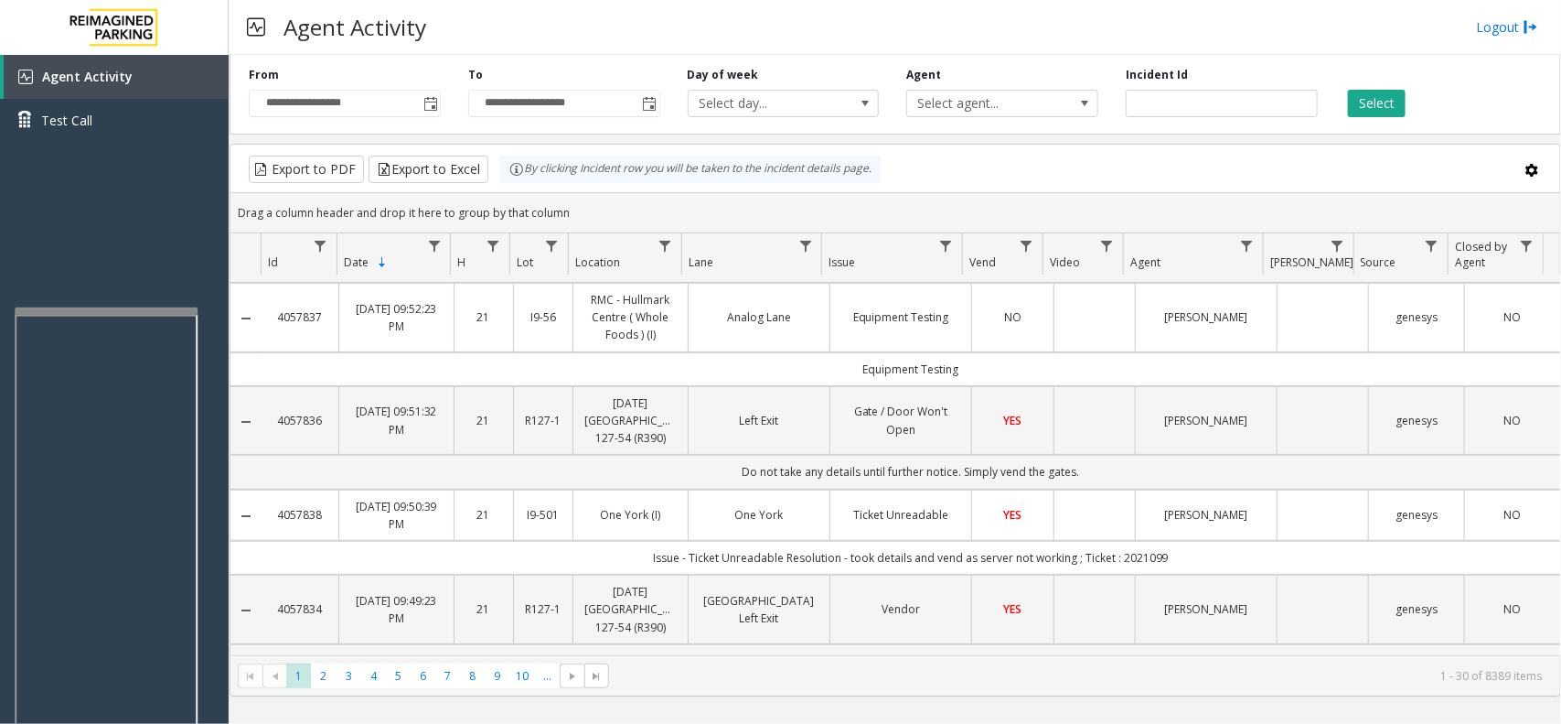
scroll to position [229, 0]
